Goal: Information Seeking & Learning: Learn about a topic

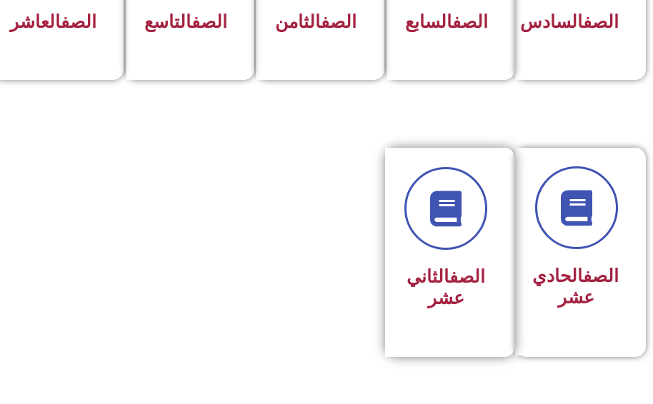
scroll to position [928, 0]
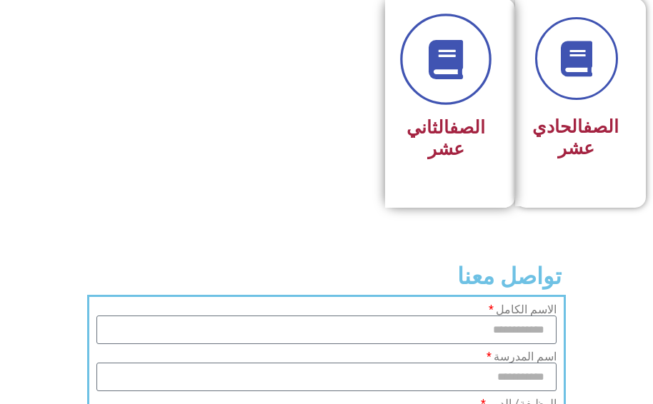
click at [445, 105] on link at bounding box center [445, 59] width 91 height 91
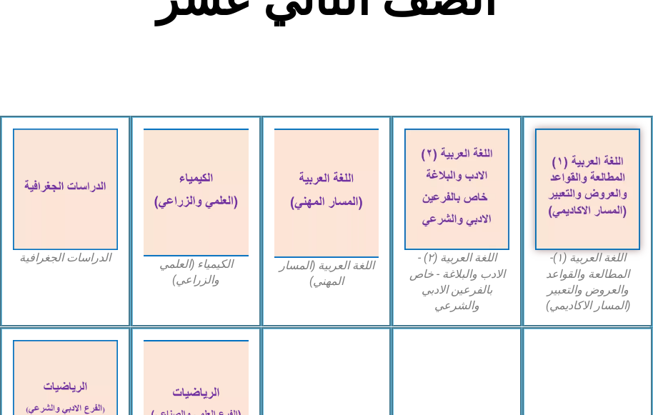
scroll to position [357, 0]
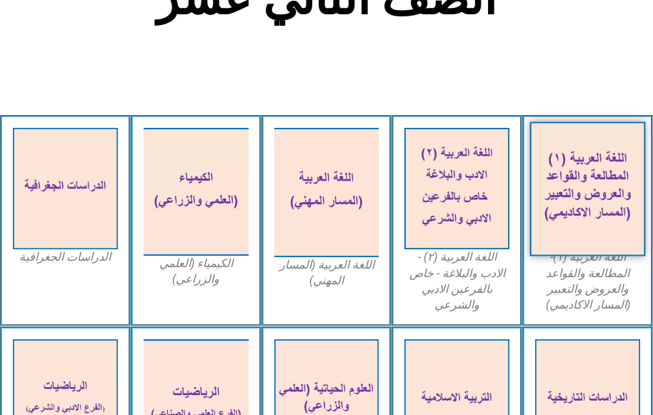
click at [612, 188] on img at bounding box center [587, 188] width 115 height 134
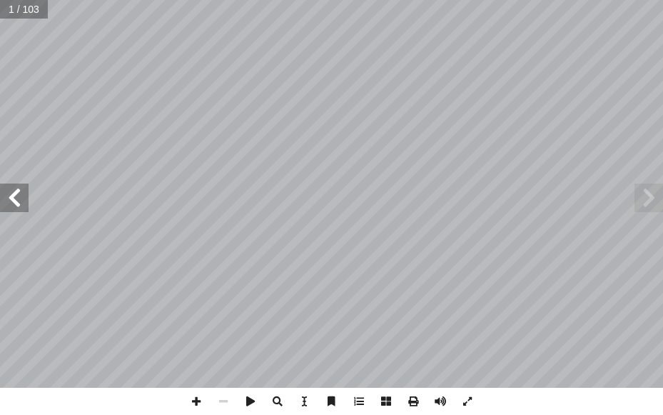
click at [18, 198] on span at bounding box center [14, 197] width 29 height 29
click at [199, 401] on span at bounding box center [196, 401] width 27 height 27
click at [191, 395] on span at bounding box center [196, 401] width 27 height 27
click at [228, 402] on span at bounding box center [223, 401] width 27 height 27
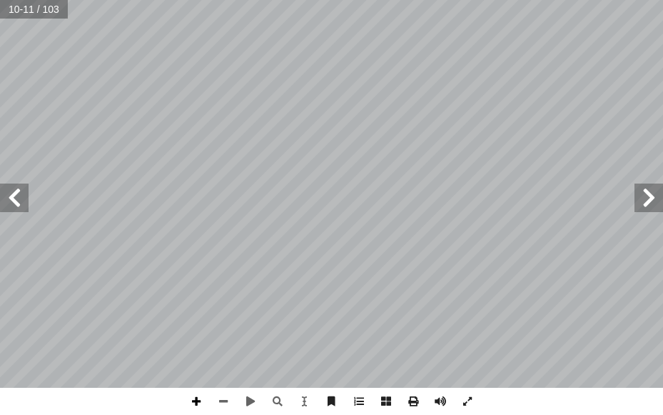
click at [193, 401] on span at bounding box center [196, 401] width 27 height 27
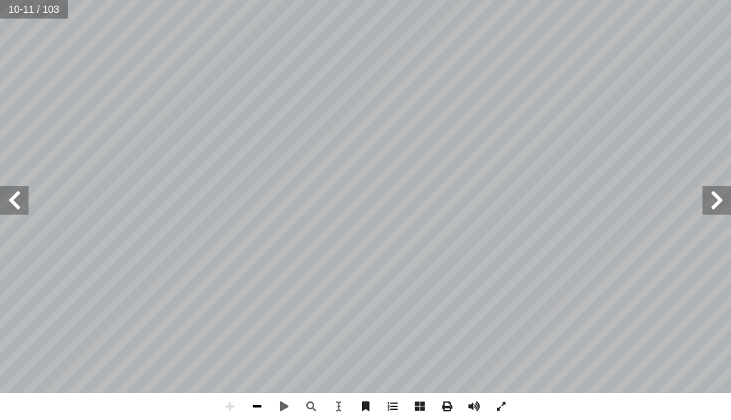
click at [251, 405] on span at bounding box center [256, 406] width 27 height 27
click at [232, 408] on span at bounding box center [229, 406] width 27 height 27
click at [256, 405] on span at bounding box center [256, 406] width 27 height 27
click at [228, 403] on span at bounding box center [229, 406] width 27 height 27
click at [224, 402] on span at bounding box center [229, 406] width 27 height 27
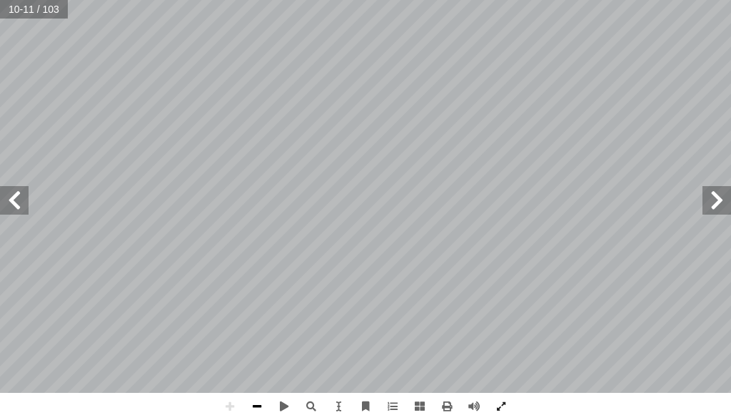
drag, startPoint x: 261, startPoint y: 402, endPoint x: 253, endPoint y: 398, distance: 8.9
click at [257, 401] on span at bounding box center [256, 406] width 27 height 27
click at [254, 399] on span at bounding box center [256, 406] width 27 height 27
